Goal: Task Accomplishment & Management: Use online tool/utility

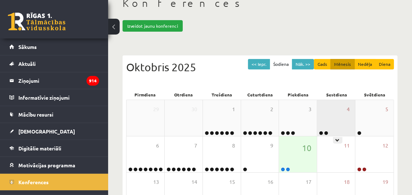
scroll to position [68, 0]
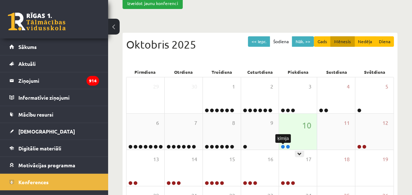
click at [283, 147] on link at bounding box center [283, 147] width 4 height 4
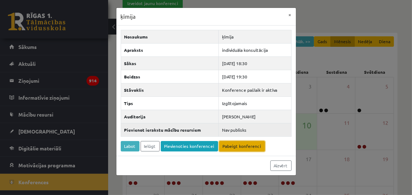
drag, startPoint x: 240, startPoint y: 148, endPoint x: 246, endPoint y: 136, distance: 13.9
click at [240, 147] on link "Pabeigt konferenci" at bounding box center [242, 146] width 46 height 10
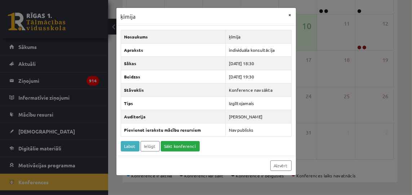
scroll to position [29, 0]
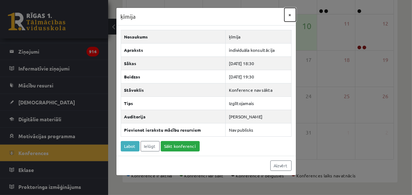
click at [291, 15] on button "×" at bounding box center [291, 15] width 12 height 14
